Goal: Task Accomplishment & Management: Use online tool/utility

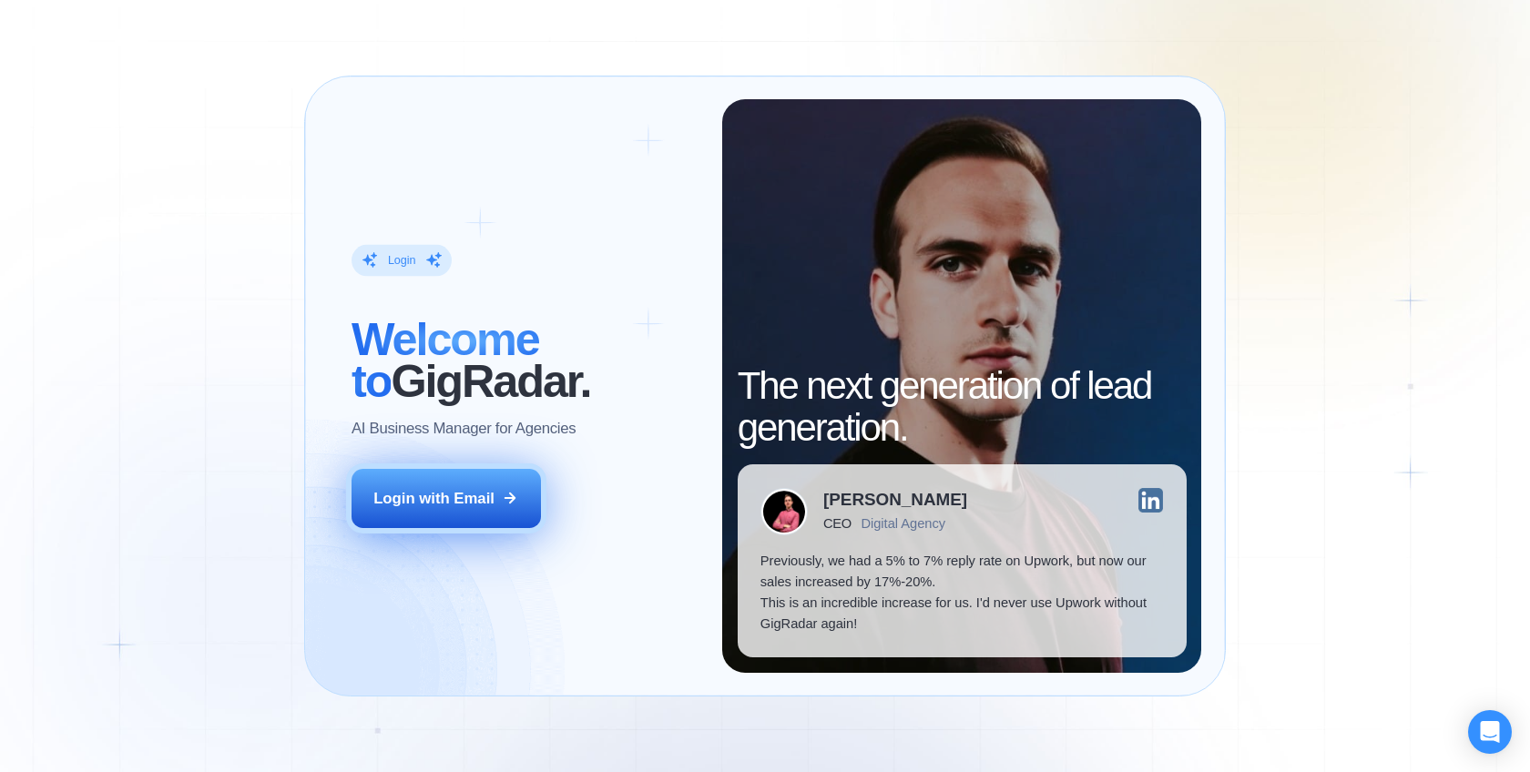
click at [486, 484] on button "Login with Email" at bounding box center [446, 498] width 189 height 59
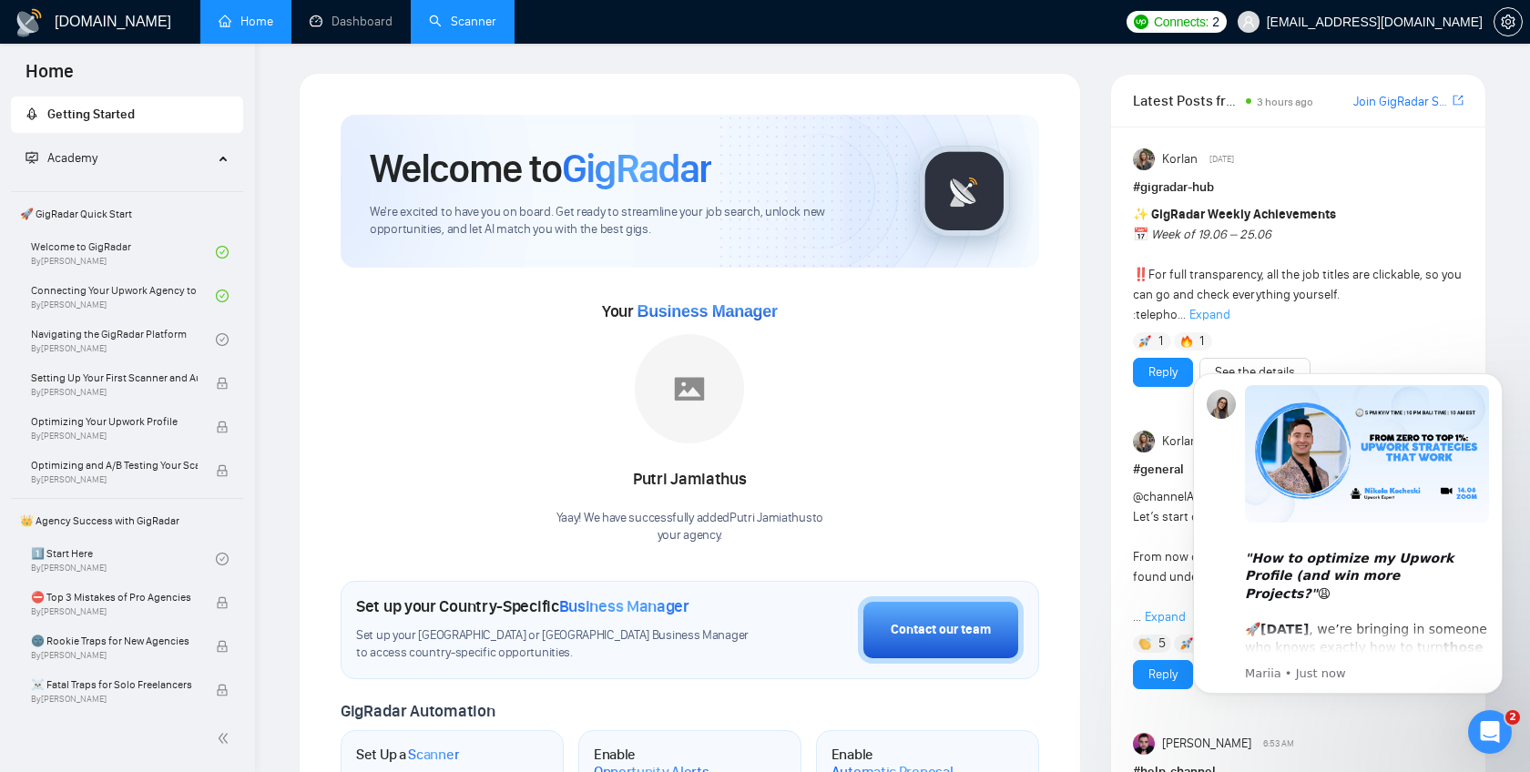
click at [479, 20] on link "Scanner" at bounding box center [462, 21] width 67 height 15
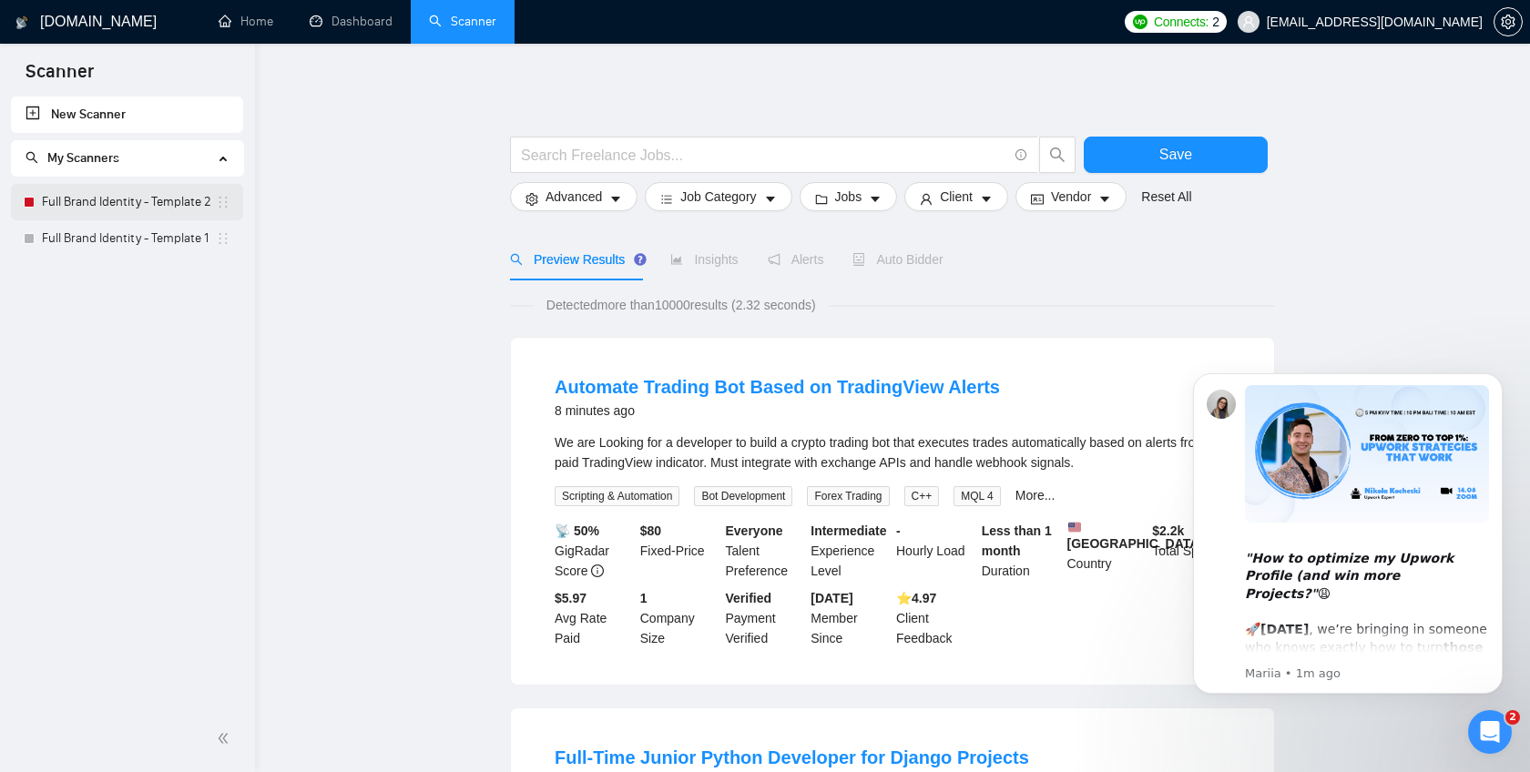
click at [136, 209] on link "Full Brand Identity - Template 2" at bounding box center [129, 202] width 174 height 36
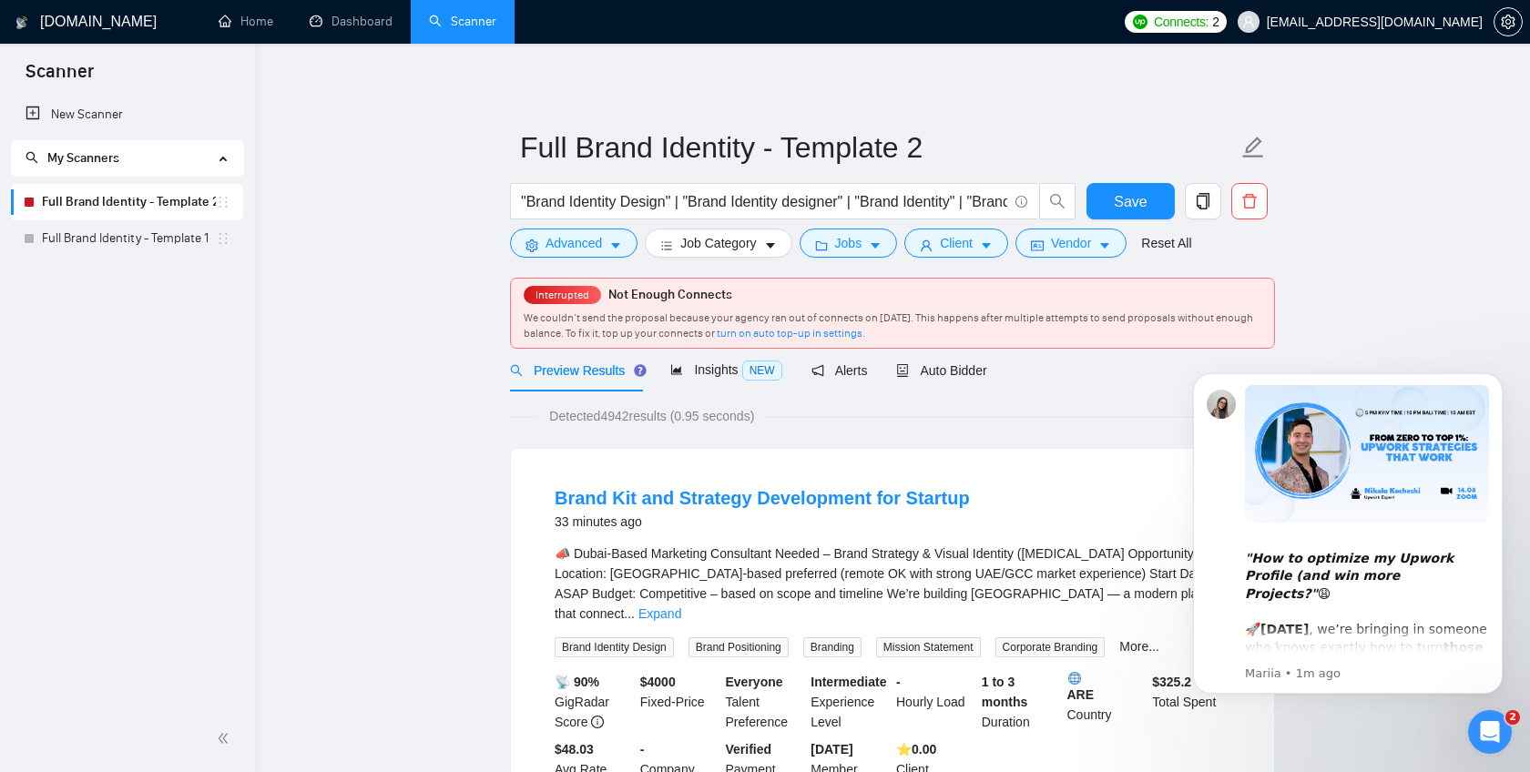
click at [1488, 737] on icon "Open Intercom Messenger" at bounding box center [1491, 733] width 30 height 30
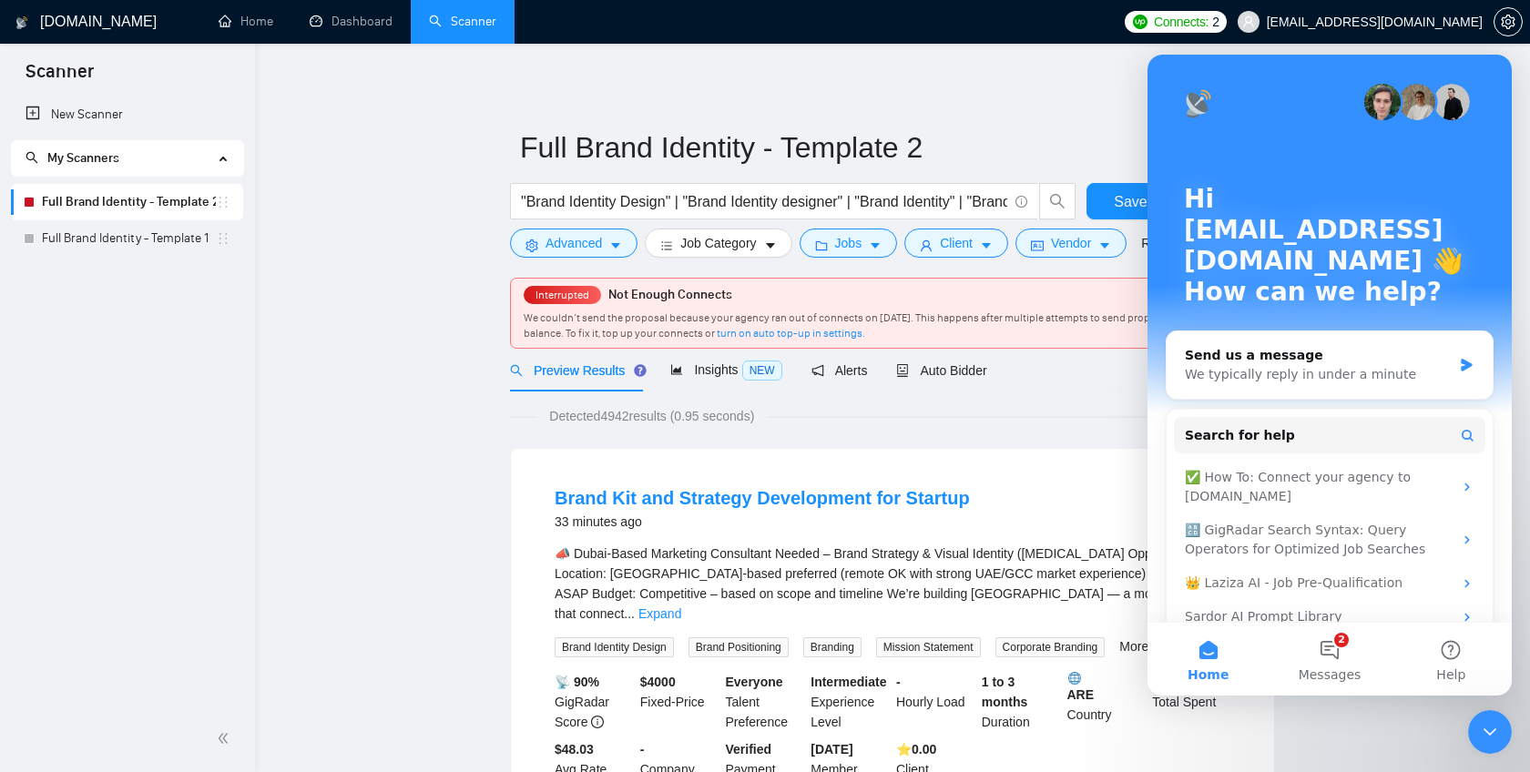
click at [1065, 411] on div "Detected 4942 results (0.95 seconds)" at bounding box center [892, 416] width 765 height 20
click at [1486, 742] on icon "Close Intercom Messenger" at bounding box center [1490, 732] width 22 height 22
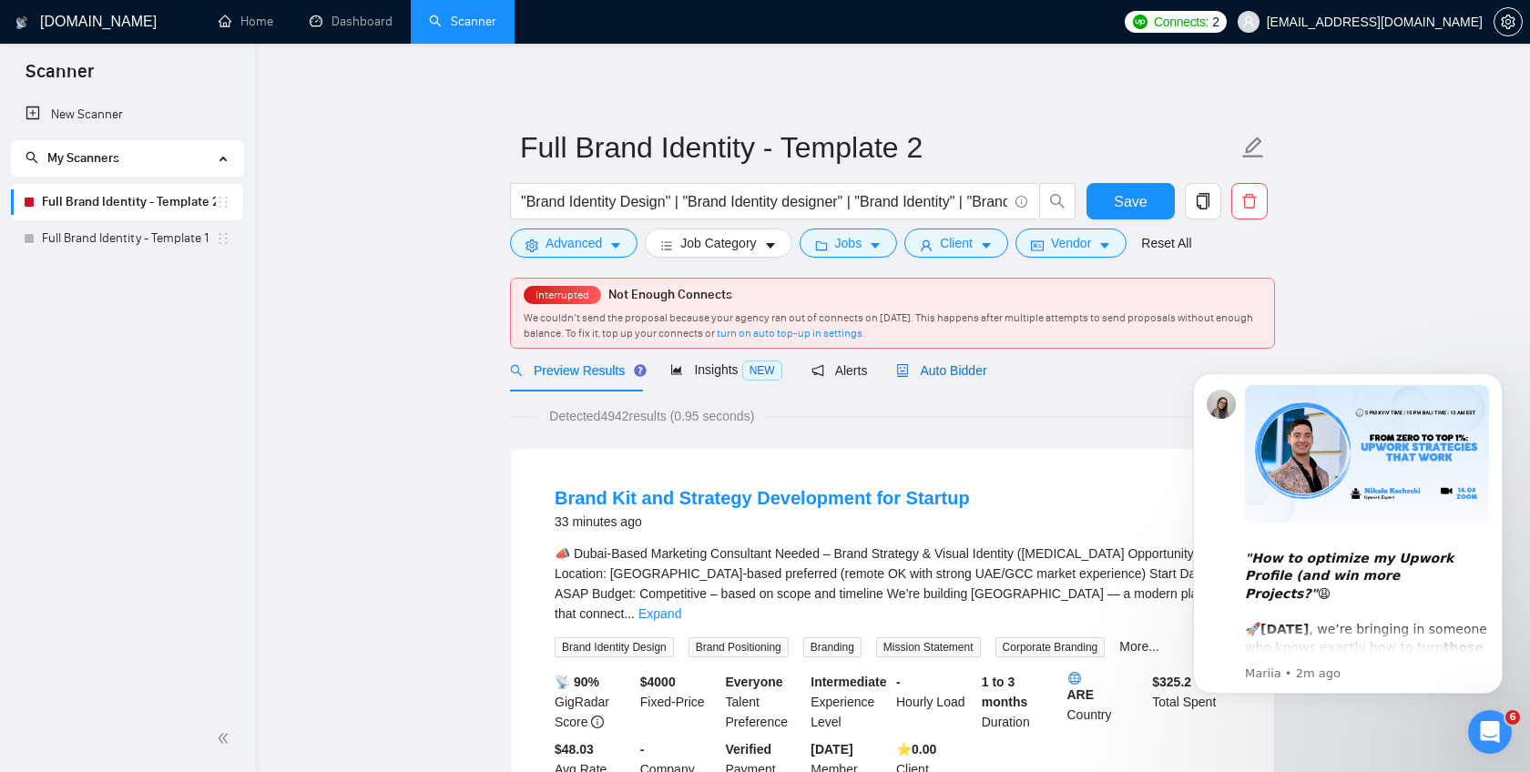
click at [929, 372] on span "Auto Bidder" at bounding box center [941, 370] width 90 height 15
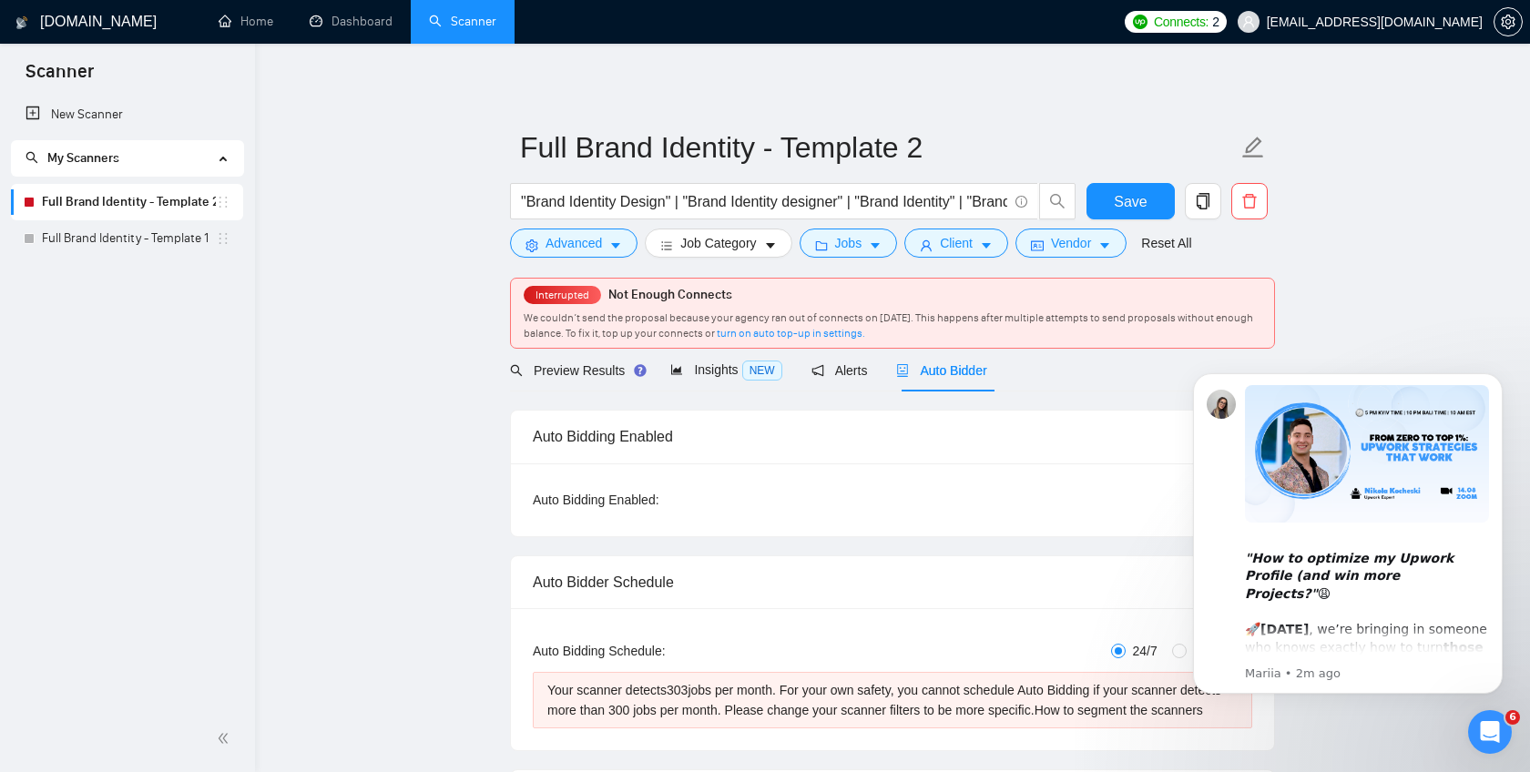
checkbox input "true"
click at [1499, 736] on icon "Open Intercom Messenger" at bounding box center [1491, 733] width 30 height 30
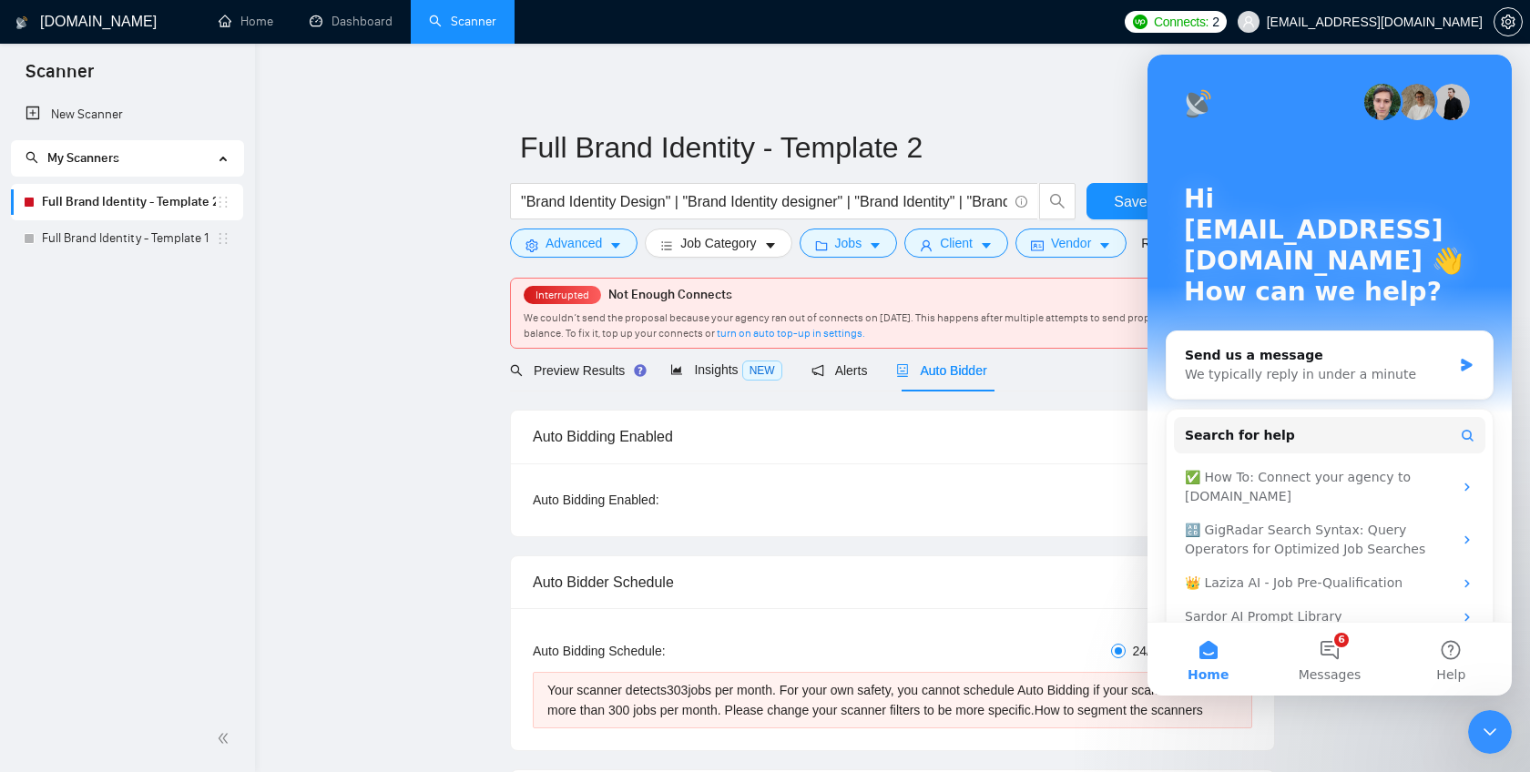
click at [1499, 736] on icon "Close Intercom Messenger" at bounding box center [1490, 732] width 22 height 22
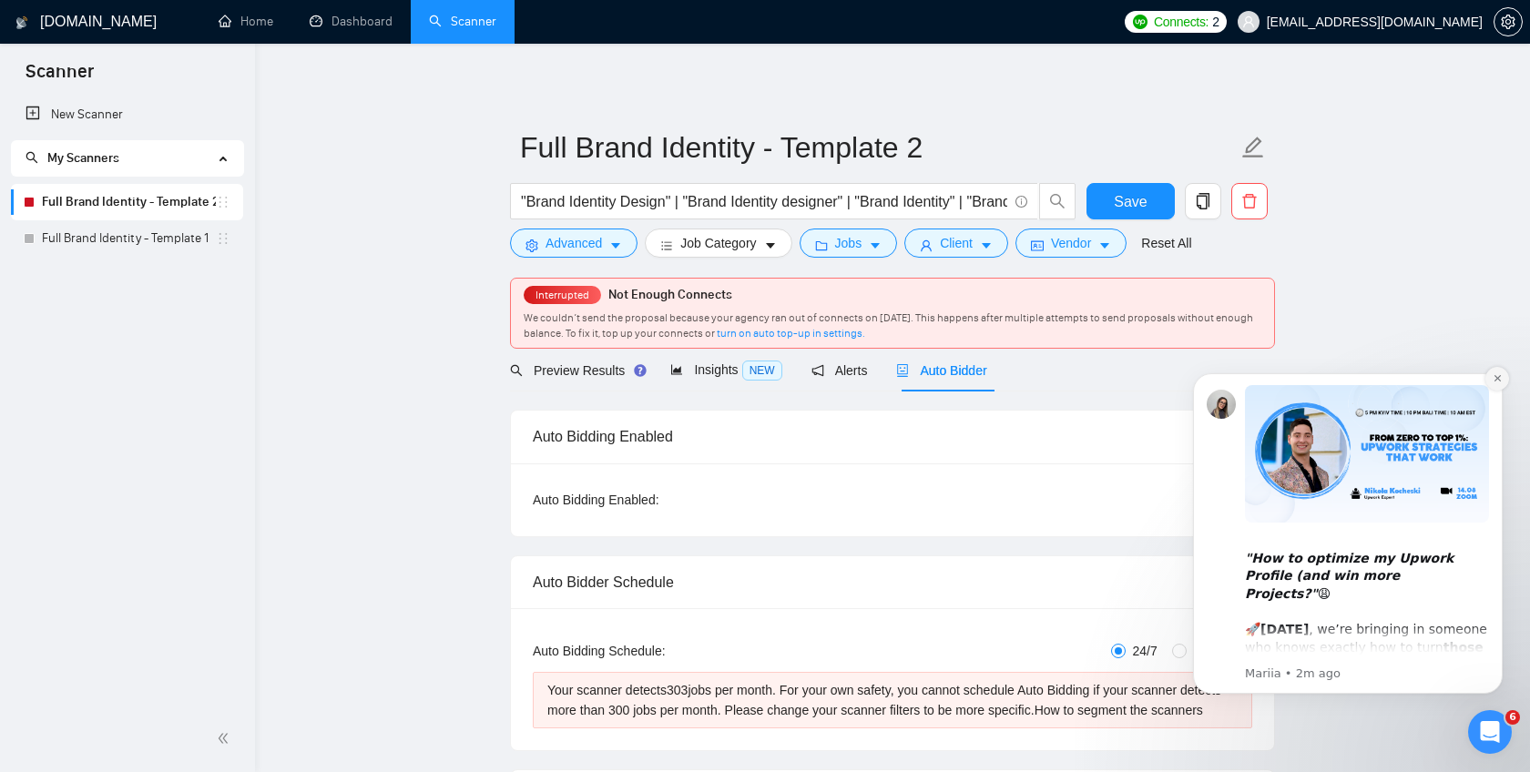
click at [1498, 376] on icon "Dismiss notification" at bounding box center [1497, 378] width 6 height 6
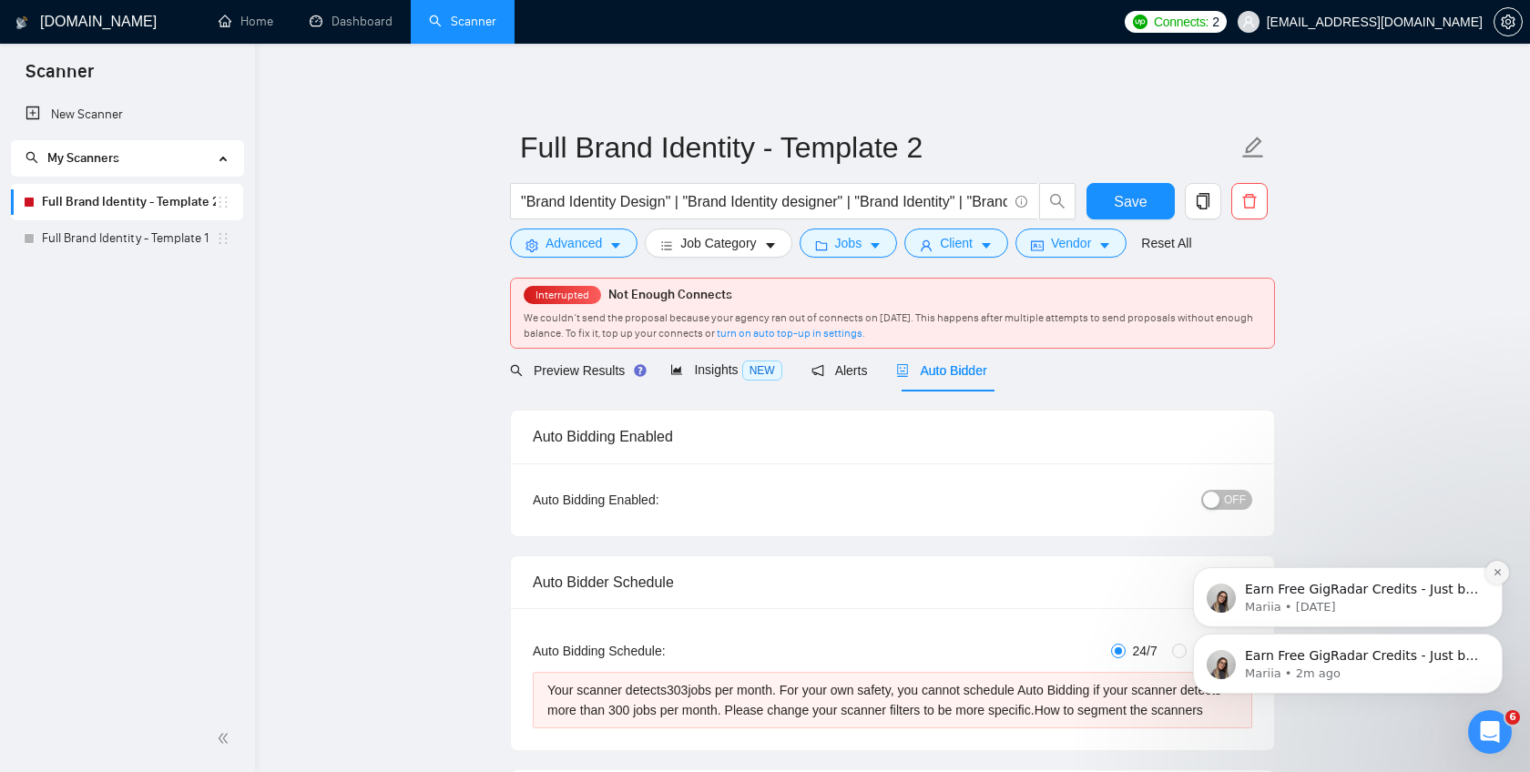
click at [1497, 572] on icon "Dismiss notification" at bounding box center [1497, 572] width 6 height 6
click at [1497, 639] on icon "Dismiss notification" at bounding box center [1497, 639] width 6 height 6
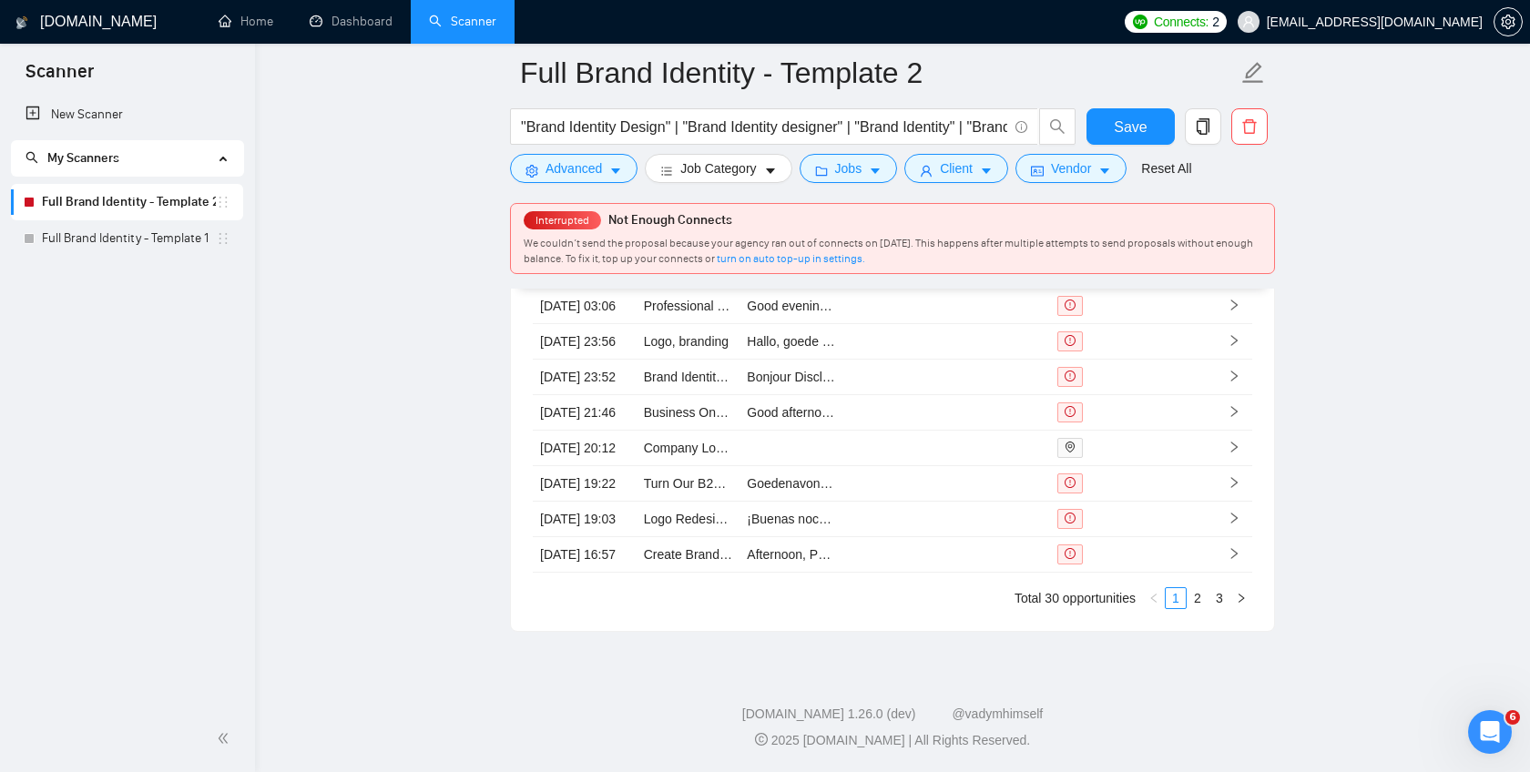
scroll to position [5239, 0]
click at [1200, 609] on link "2" at bounding box center [1198, 598] width 20 height 20
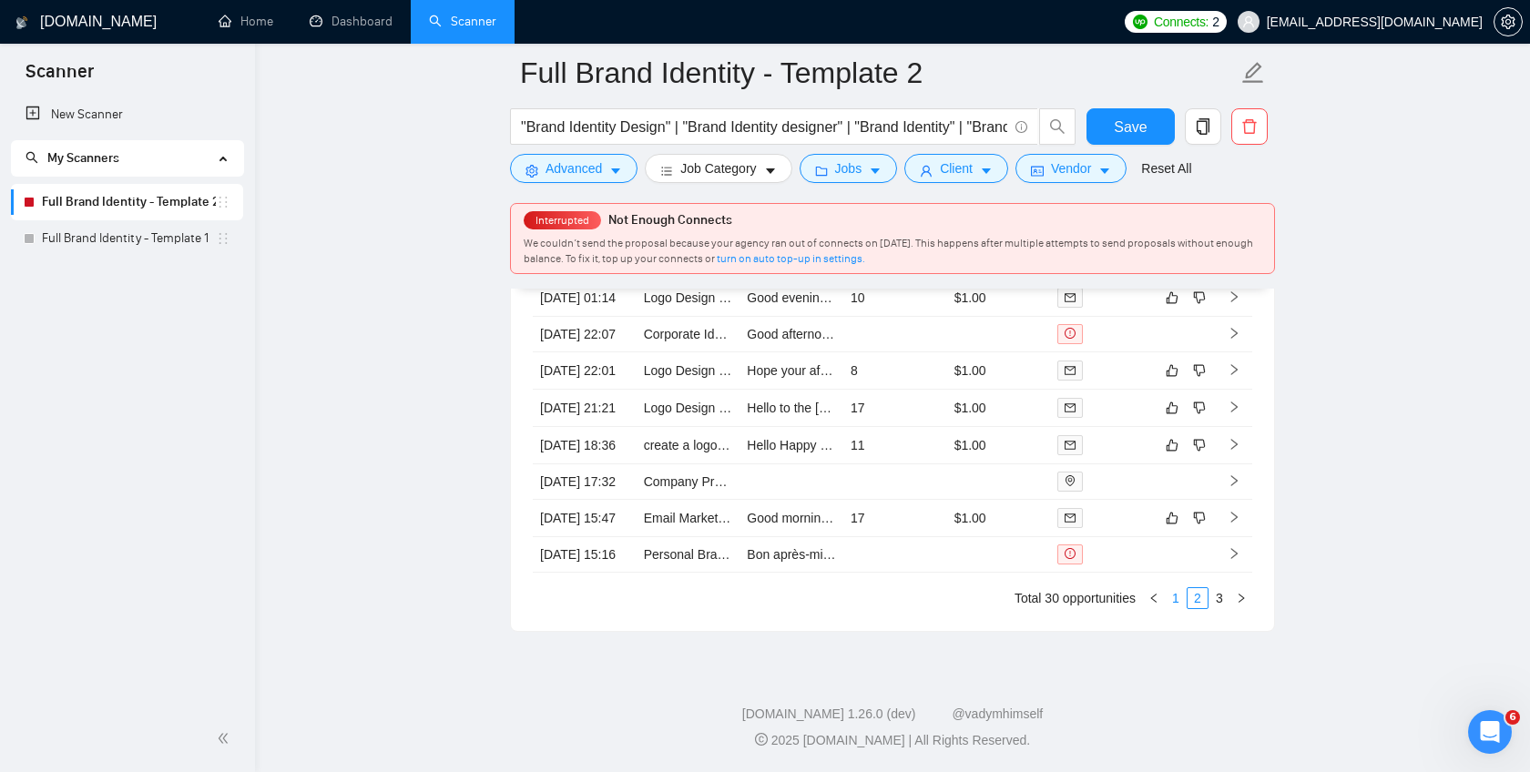
click at [1179, 609] on link "1" at bounding box center [1176, 598] width 20 height 20
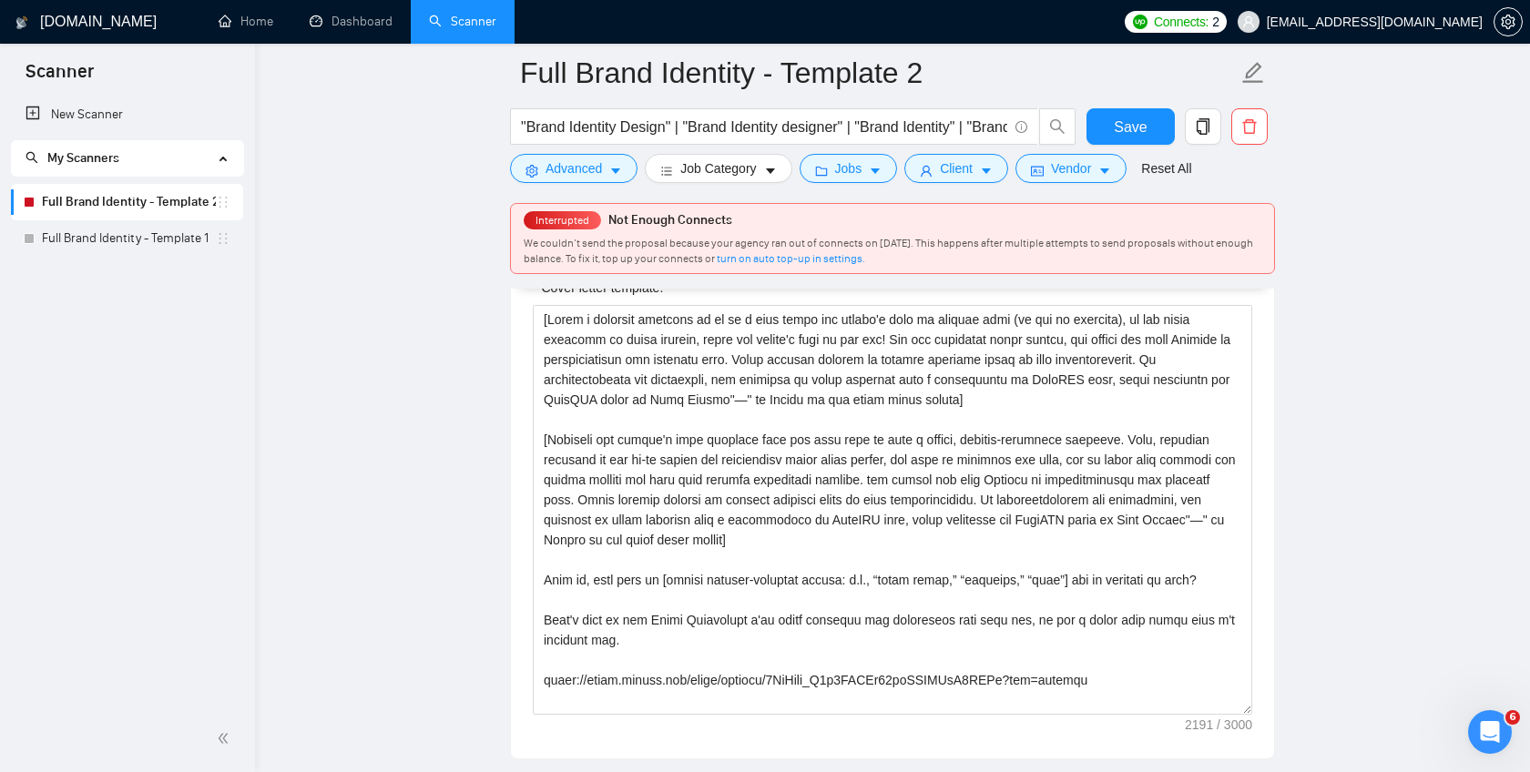
scroll to position [2200, 0]
